Goal: Information Seeking & Learning: Learn about a topic

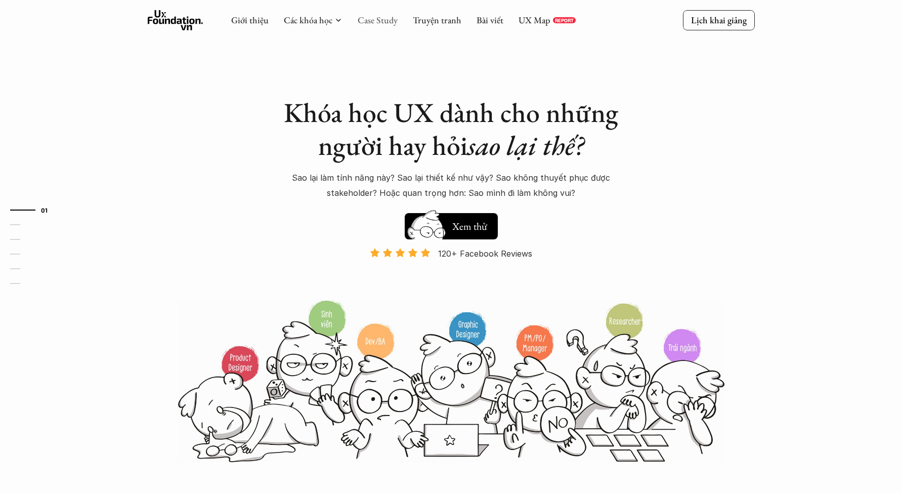
click at [373, 23] on link "Case Study" at bounding box center [378, 20] width 40 height 12
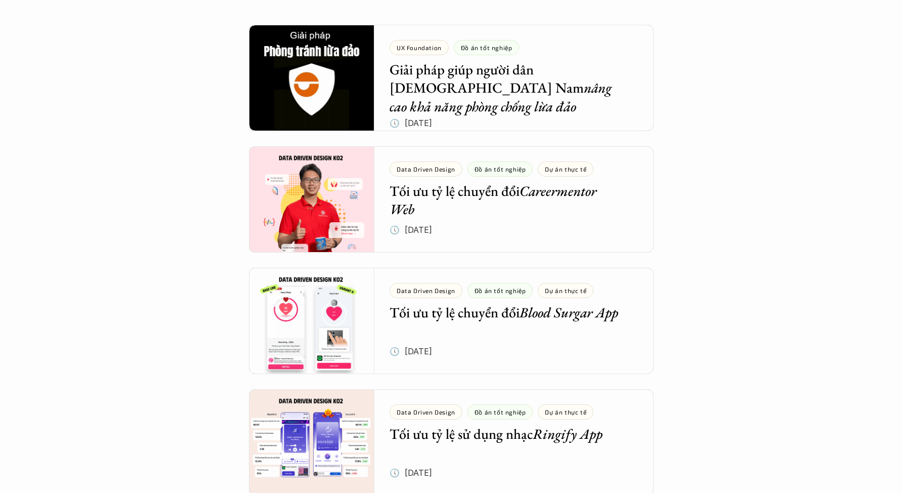
scroll to position [28, 0]
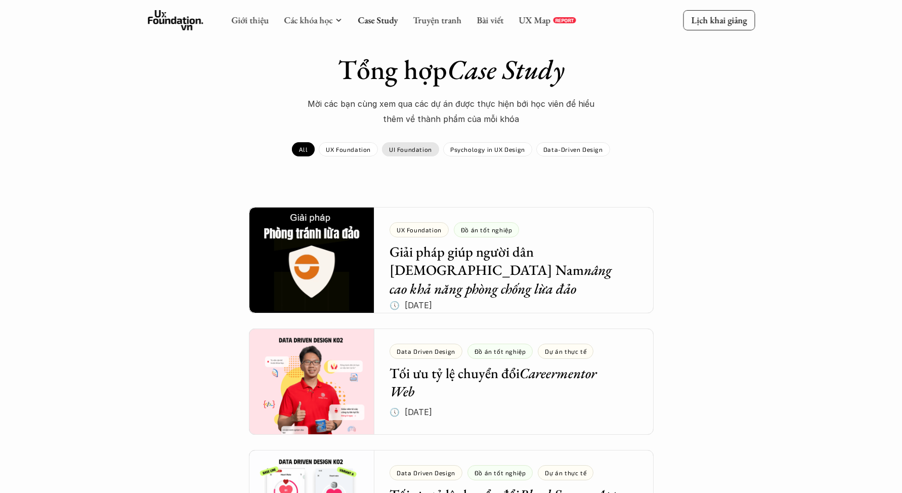
click at [411, 146] on p "UI Foundation" at bounding box center [410, 149] width 43 height 7
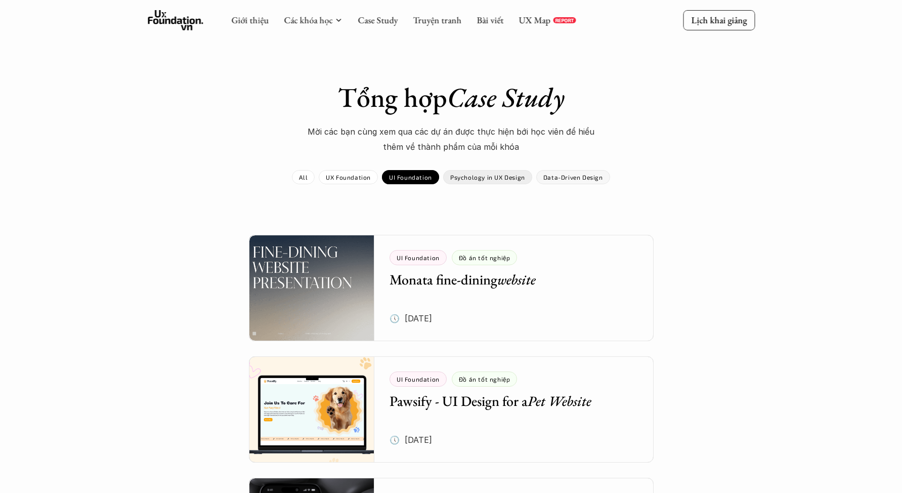
click at [557, 177] on p "Data-Driven Design" at bounding box center [574, 177] width 60 height 7
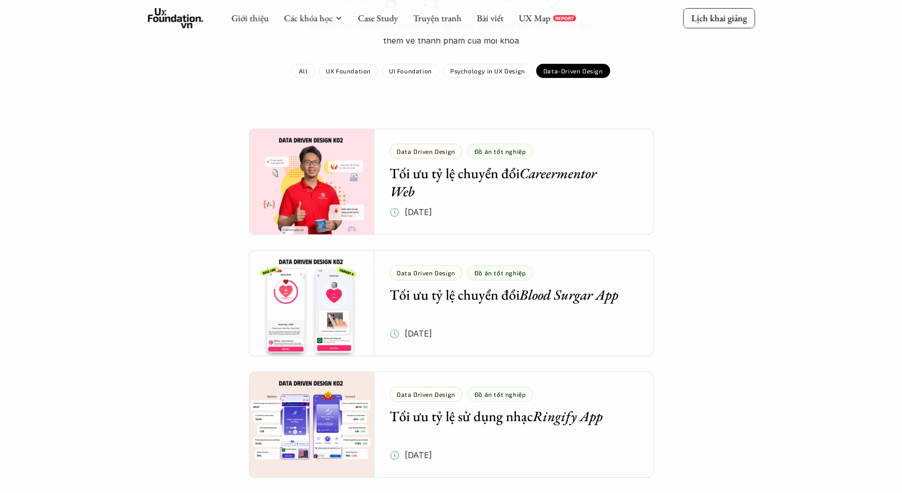
scroll to position [120, 0]
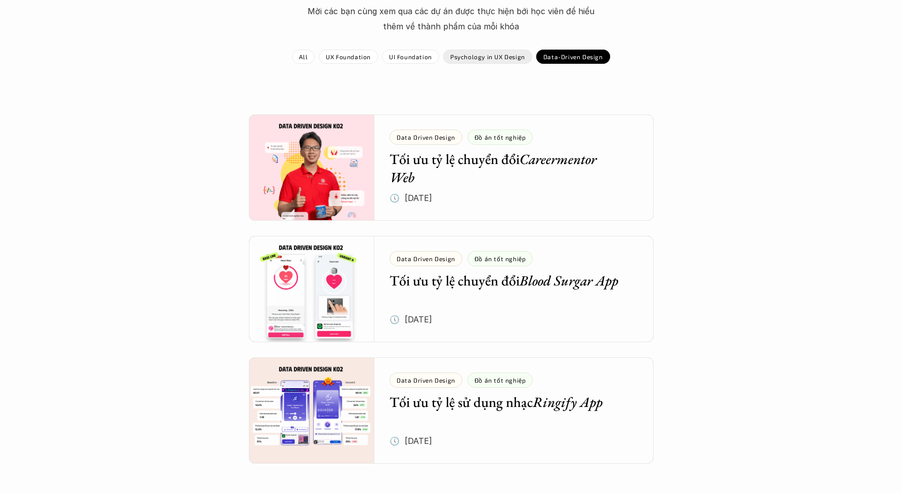
click at [471, 59] on div "Psychology in UX Design" at bounding box center [487, 57] width 89 height 14
